Goal: Task Accomplishment & Management: Manage account settings

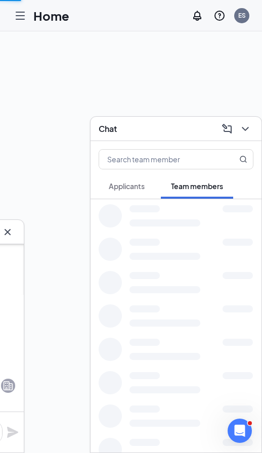
click at [16, 24] on div at bounding box center [20, 16] width 20 height 20
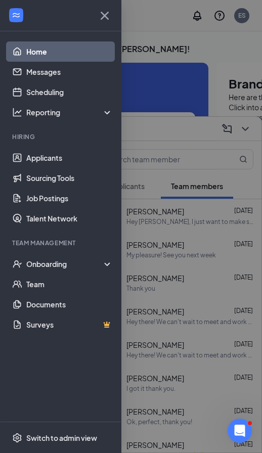
click at [82, 156] on link "Applicants" at bounding box center [69, 158] width 87 height 20
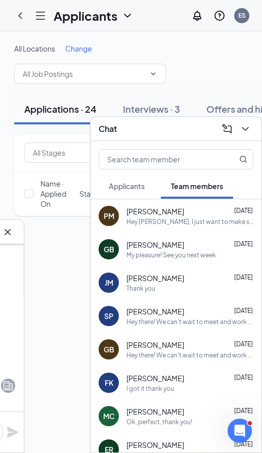
click at [250, 126] on icon "ChevronDown" at bounding box center [245, 129] width 12 height 12
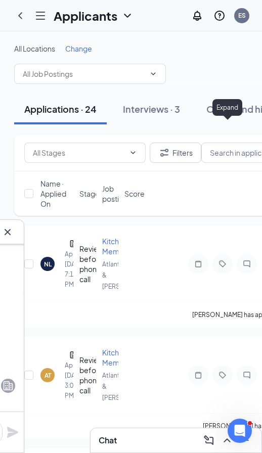
click at [156, 111] on div "Interviews · 3" at bounding box center [151, 109] width 57 height 13
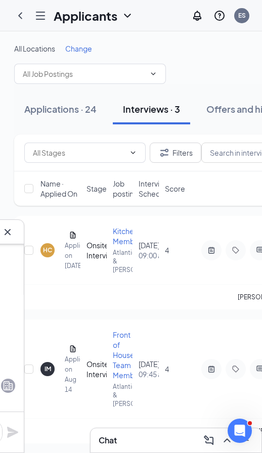
click at [15, 228] on button at bounding box center [7, 232] width 16 height 16
click at [69, 233] on icon "Document" at bounding box center [73, 235] width 8 height 8
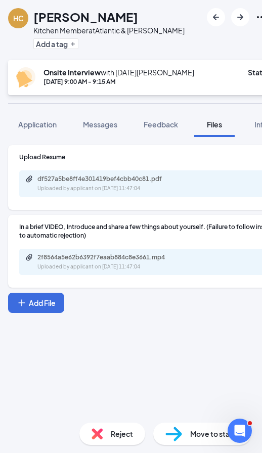
click at [108, 131] on button "Messages" at bounding box center [100, 124] width 55 height 25
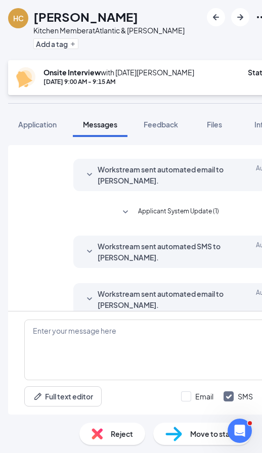
scroll to position [255, 0]
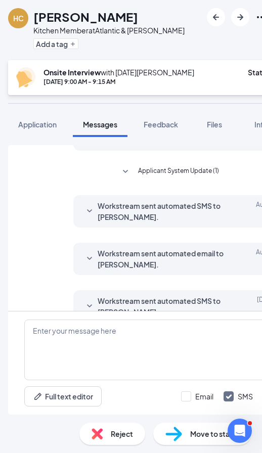
click at [37, 137] on div "Load earlier interactions (about 11 more) Workstream sent automated email to [P…" at bounding box center [169, 276] width 338 height 278
click at [210, 343] on span "Workstream sent automated SMS to [PERSON_NAME]." at bounding box center [164, 354] width 133 height 22
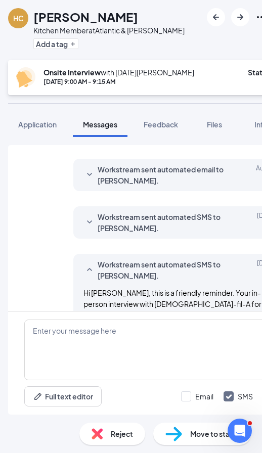
scroll to position [338, 0]
click at [39, 112] on button "Application" at bounding box center [37, 124] width 59 height 25
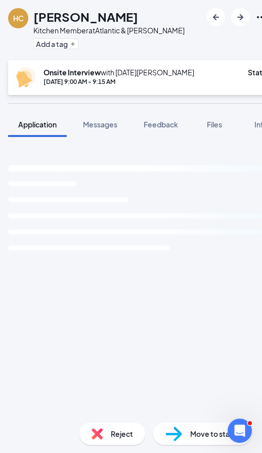
click at [52, 112] on button "Application" at bounding box center [37, 124] width 59 height 25
